Goal: Download file/media

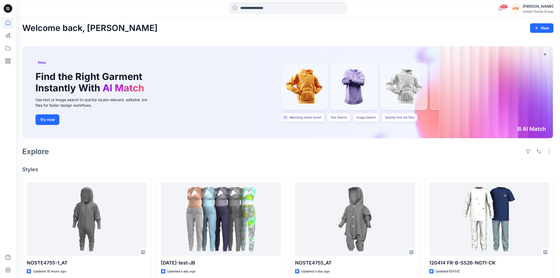
click at [259, 7] on input at bounding box center [288, 8] width 117 height 11
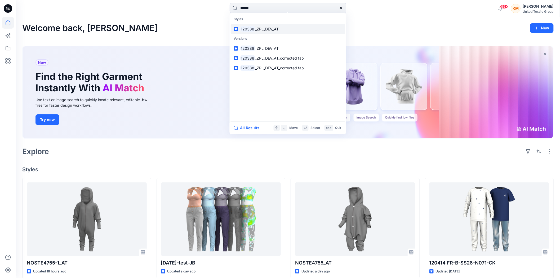
type input "******"
click at [260, 27] on span "_ZPL_DEV_AT" at bounding box center [267, 29] width 24 height 5
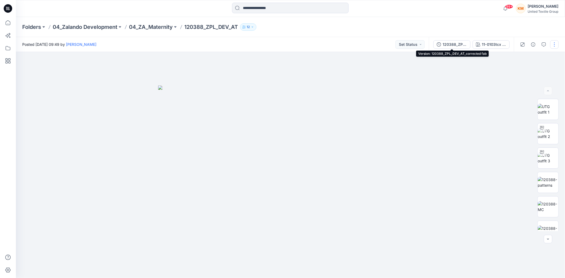
click at [452, 42] on div "120388_ZPL_DEV_AT_corrected fab" at bounding box center [455, 45] width 24 height 6
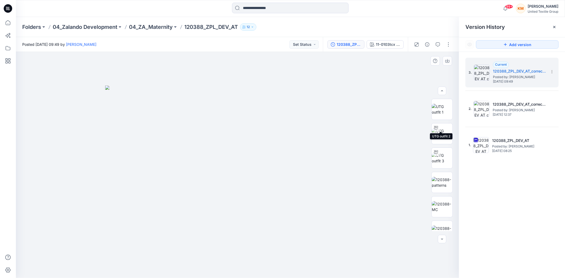
scroll to position [35, 0]
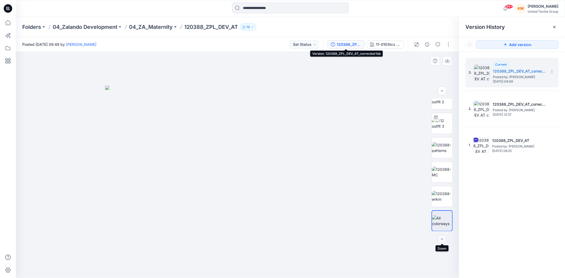
click at [442, 239] on icon "button" at bounding box center [442, 239] width 4 height 4
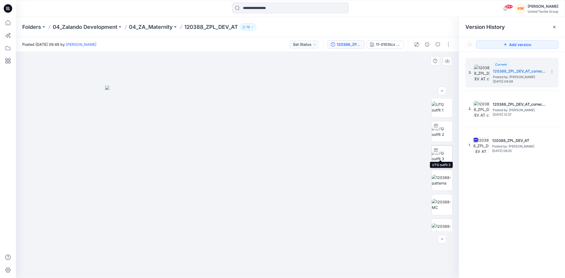
scroll to position [0, 0]
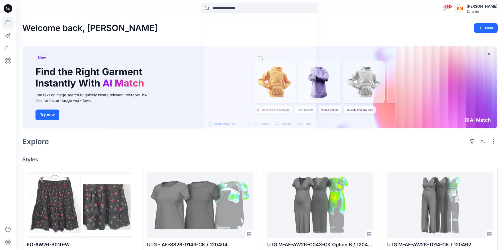
click at [220, 7] on input at bounding box center [260, 8] width 117 height 11
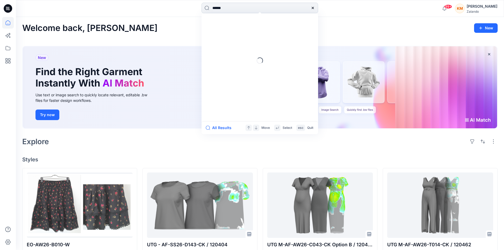
type input "******"
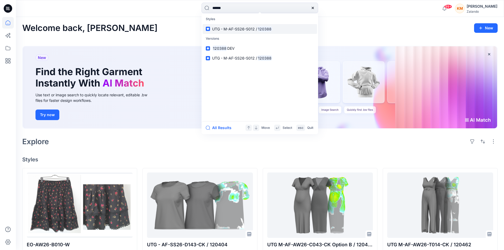
click at [248, 26] on p "UTG - M-AF-SS26-S012 / 120388" at bounding box center [242, 29] width 60 height 6
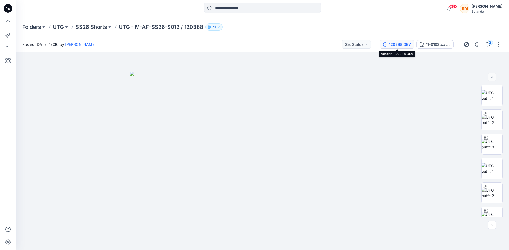
click at [400, 43] on div "120388 DEV" at bounding box center [400, 45] width 22 height 6
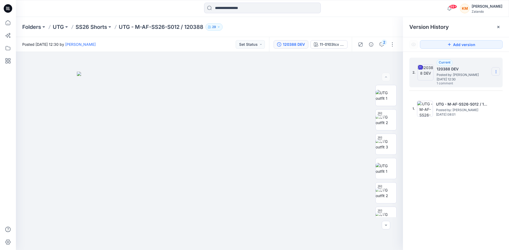
click at [495, 71] on icon at bounding box center [495, 72] width 4 height 4
drag, startPoint x: 490, startPoint y: 184, endPoint x: 494, endPoint y: 166, distance: 18.4
click at [489, 183] on div "2. Current 120388 DEV Posted by: Lise Stougaard Tuesday, July 29, 2025 12:30 1 …" at bounding box center [456, 155] width 106 height 206
click at [495, 70] on icon at bounding box center [495, 72] width 4 height 4
click at [469, 83] on span "Download Source BW File" at bounding box center [469, 82] width 44 height 6
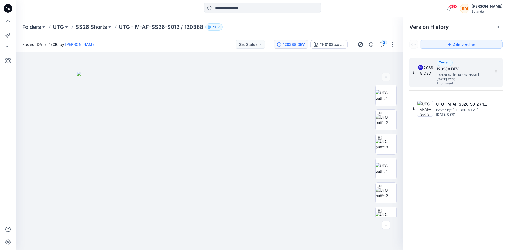
click at [238, 10] on input at bounding box center [262, 8] width 117 height 11
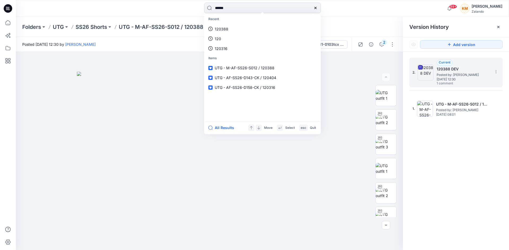
type input "******"
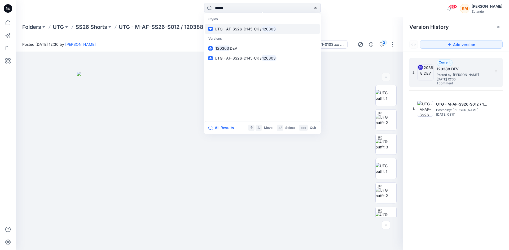
click at [248, 29] on span "UTG - AF-SS26-D145-CK /" at bounding box center [238, 29] width 47 height 5
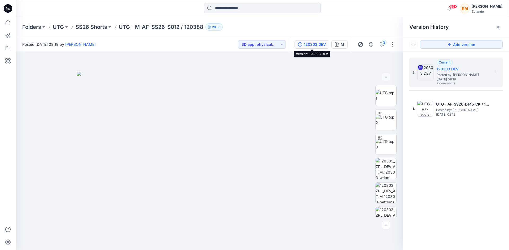
click at [314, 44] on div "120303 DEV" at bounding box center [315, 45] width 22 height 6
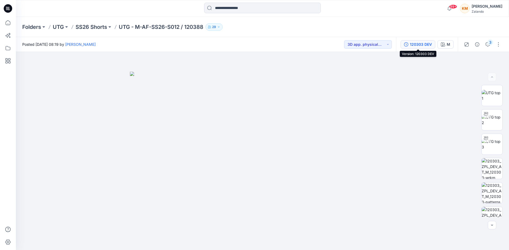
click at [411, 44] on div "120303 DEV" at bounding box center [420, 45] width 22 height 6
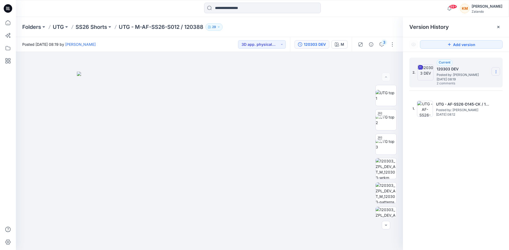
click at [496, 69] on section at bounding box center [495, 71] width 8 height 8
click at [472, 82] on span "Download Source BW File" at bounding box center [469, 82] width 44 height 6
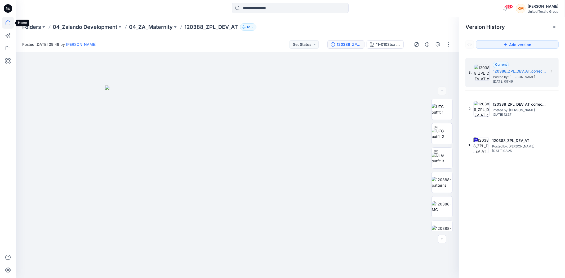
click at [9, 24] on icon at bounding box center [8, 23] width 12 height 12
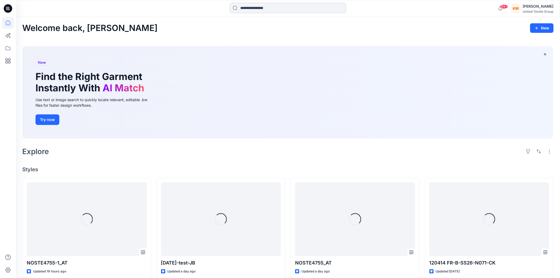
click at [271, 6] on input at bounding box center [288, 8] width 117 height 11
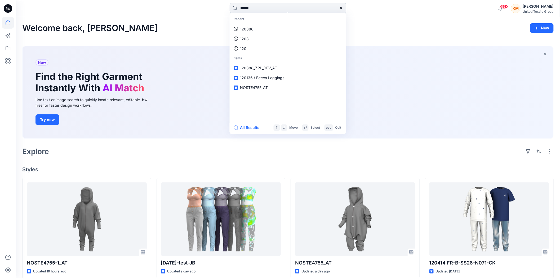
type input "******"
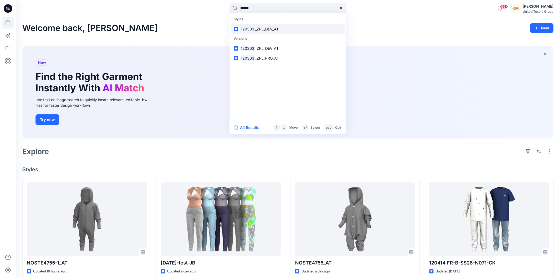
click at [266, 29] on span "_ZPL_DEV_AT" at bounding box center [267, 29] width 24 height 5
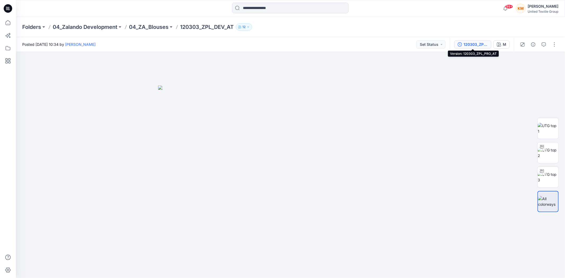
click at [466, 45] on div "120303_ZPL_PRO_AT" at bounding box center [475, 45] width 24 height 6
